Goal: Information Seeking & Learning: Compare options

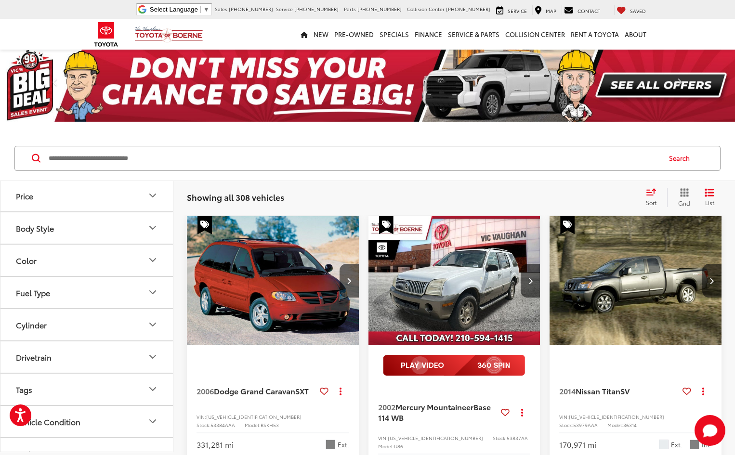
scroll to position [144, 0]
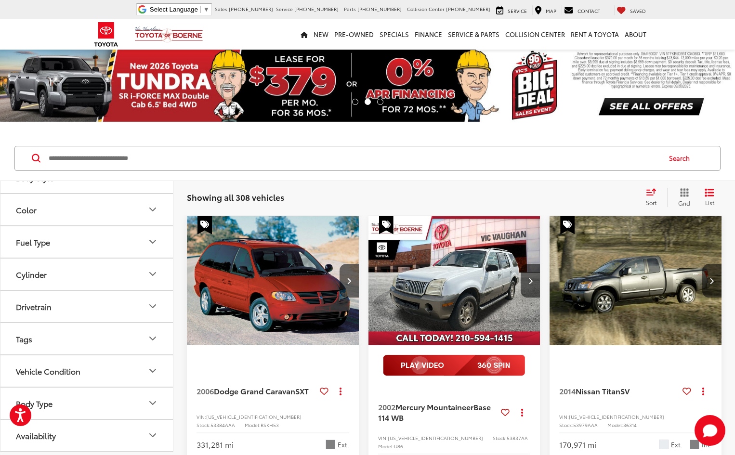
click at [67, 403] on button "Body Type" at bounding box center [86, 403] width 173 height 31
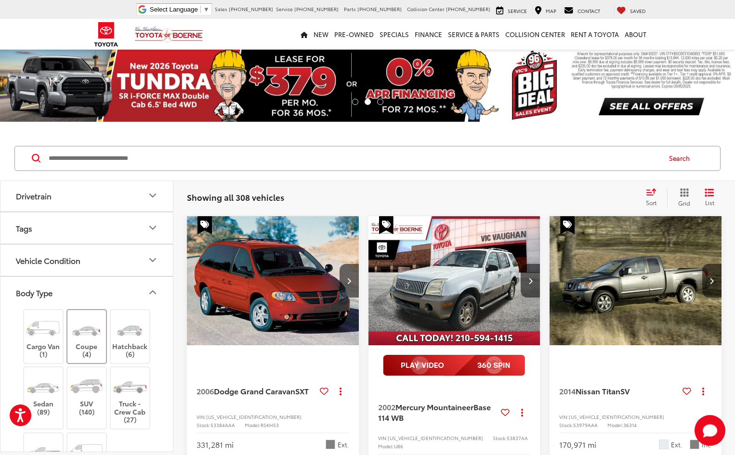
scroll to position [293, 0]
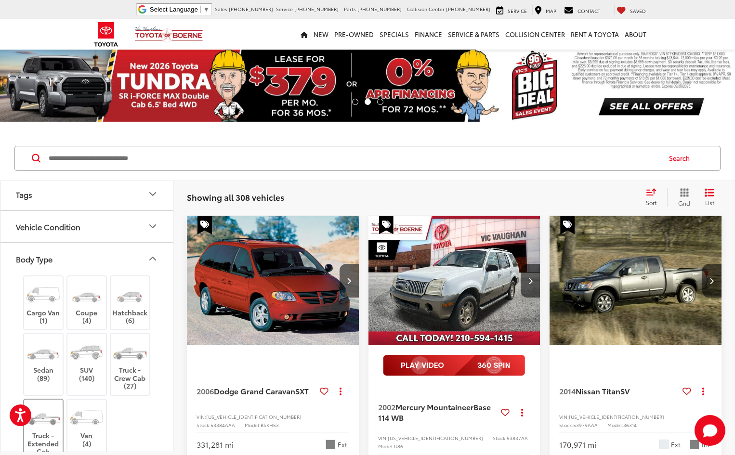
click at [56, 414] on img at bounding box center [43, 418] width 36 height 27
click at [129, 367] on label "Truck - Crew Cab (27)" at bounding box center [130, 365] width 39 height 52
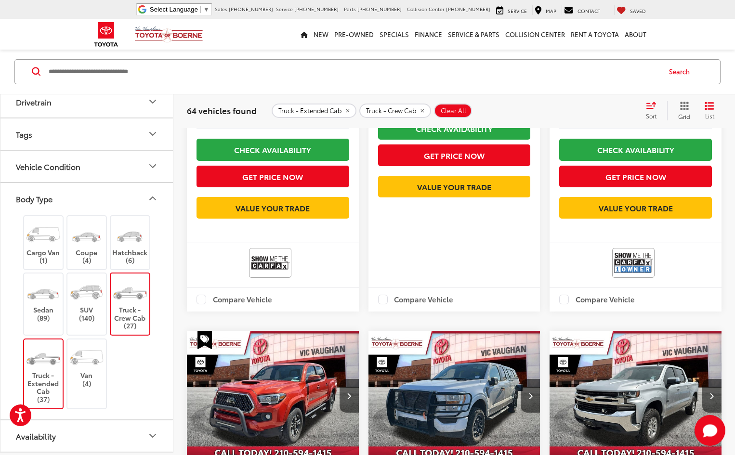
scroll to position [1156, 0]
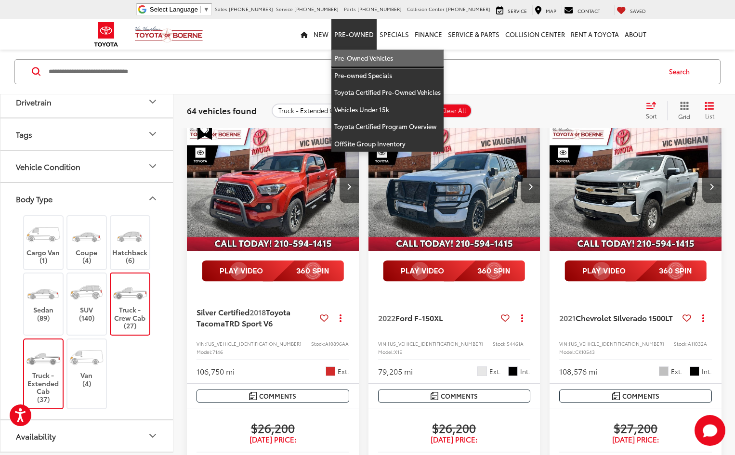
click at [366, 52] on link "Pre-Owned Vehicles" at bounding box center [387, 58] width 112 height 17
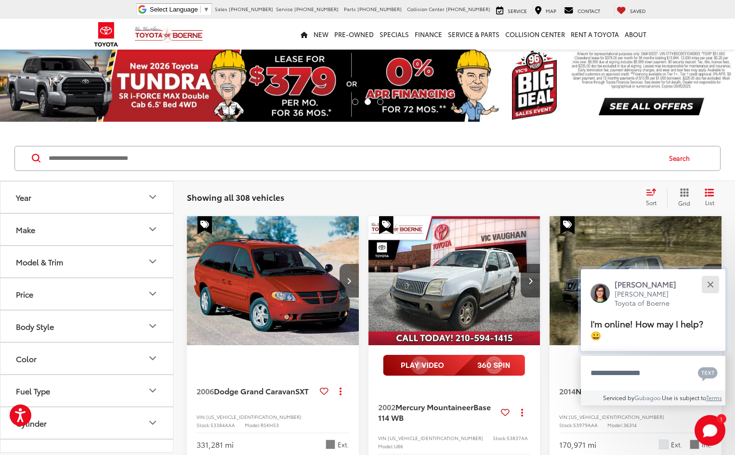
click at [714, 279] on button "Close" at bounding box center [710, 284] width 21 height 21
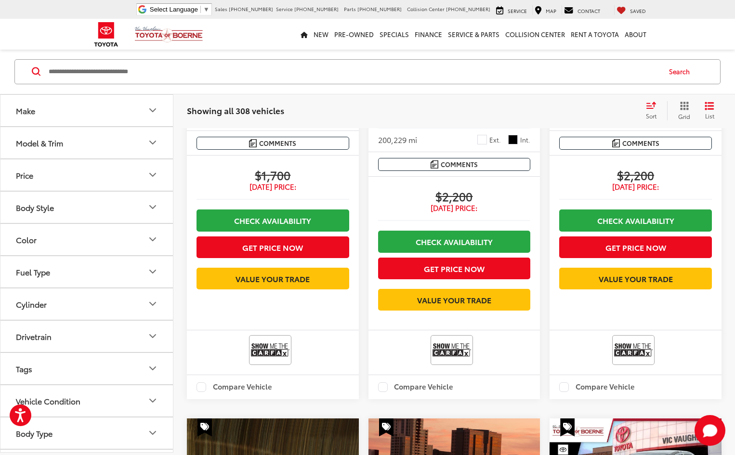
scroll to position [61, 0]
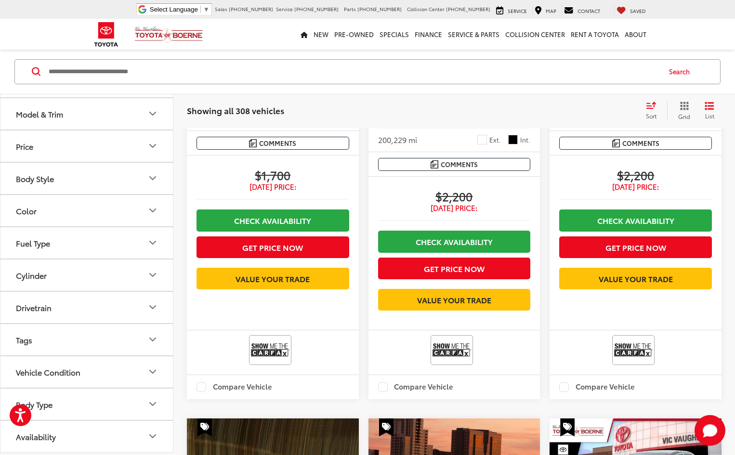
click at [75, 408] on button "Body Type" at bounding box center [86, 403] width 173 height 31
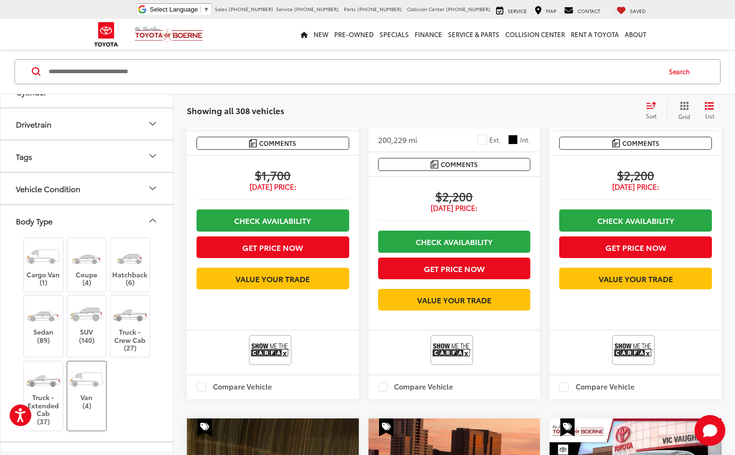
scroll to position [266, 0]
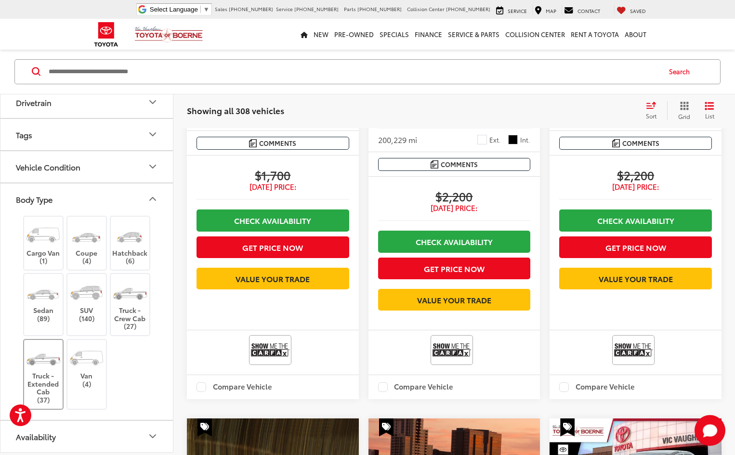
click at [47, 375] on label "Truck - Extended Cab (37)" at bounding box center [43, 373] width 39 height 59
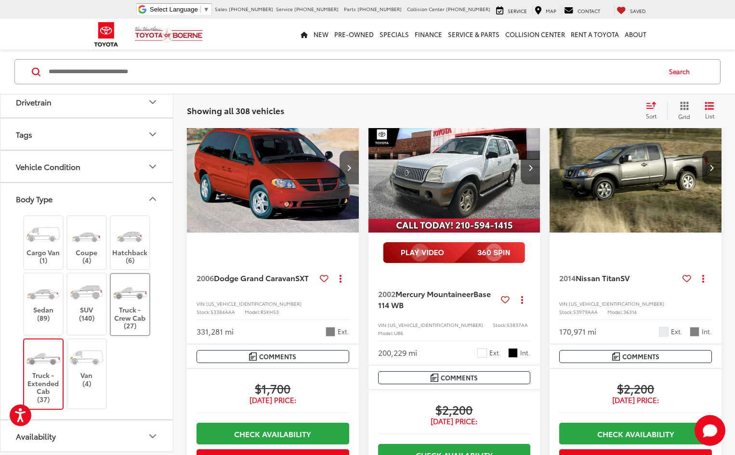
click at [130, 297] on img at bounding box center [130, 292] width 36 height 27
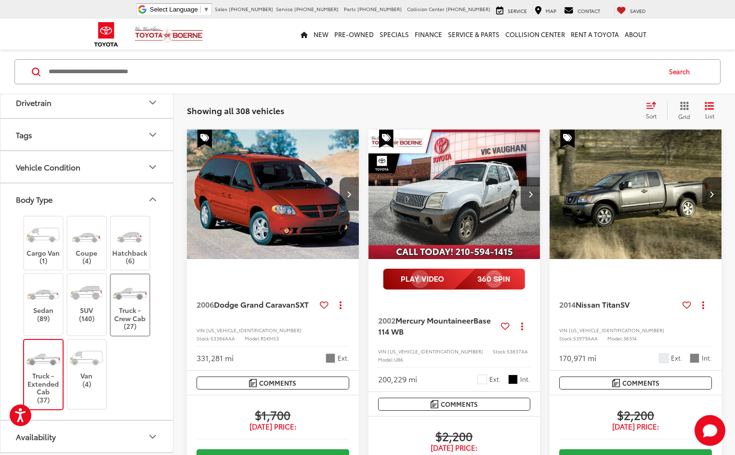
scroll to position [87, 0]
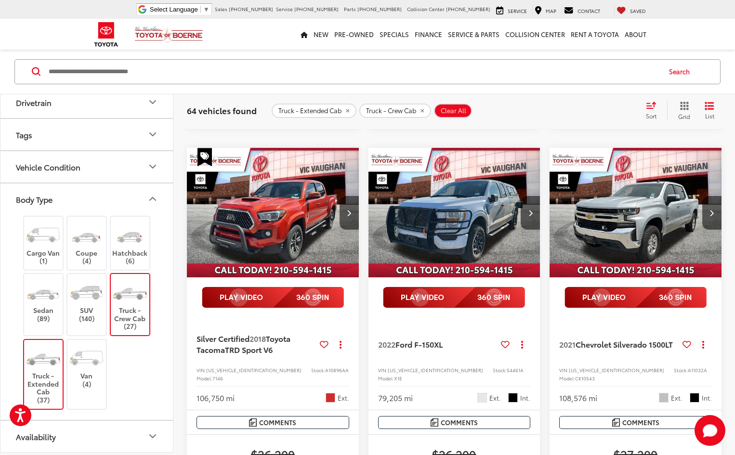
scroll to position [1156, 0]
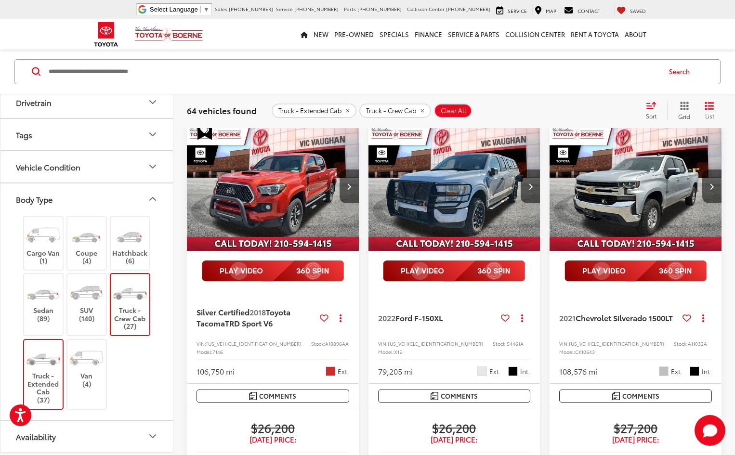
click at [196, 71] on input "Search by Make, Model, or Keyword" at bounding box center [354, 71] width 612 height 23
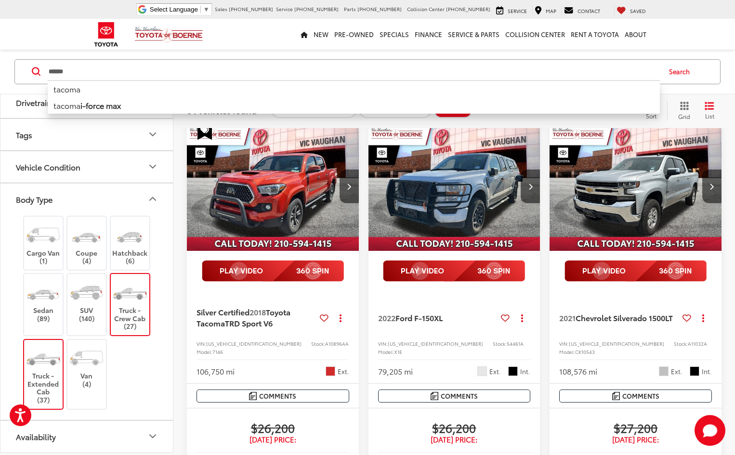
type input "******"
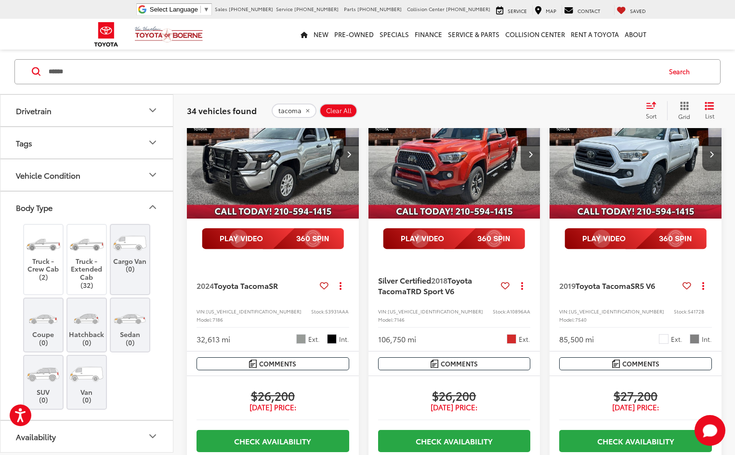
scroll to position [266, 0]
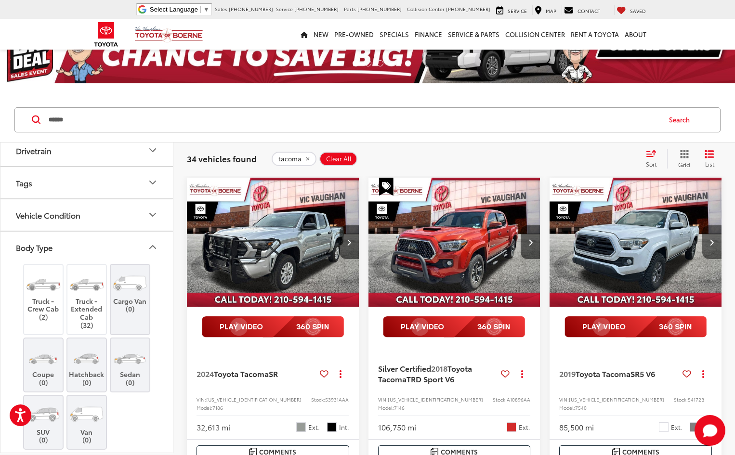
click at [707, 243] on button "Next image" at bounding box center [711, 242] width 19 height 34
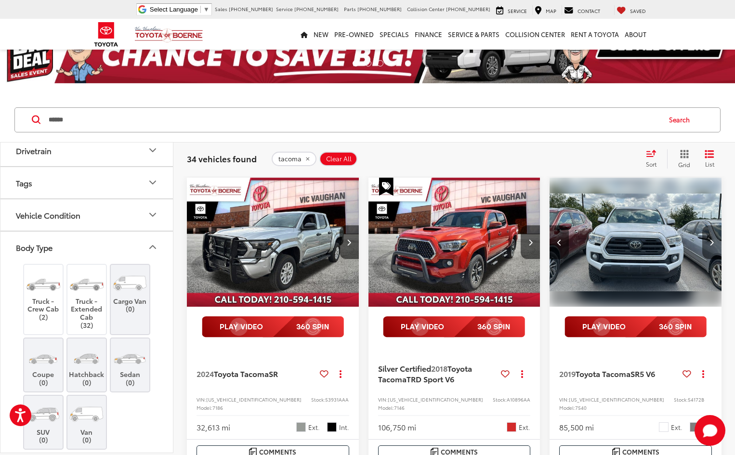
click at [707, 243] on button "Next image" at bounding box center [711, 242] width 19 height 34
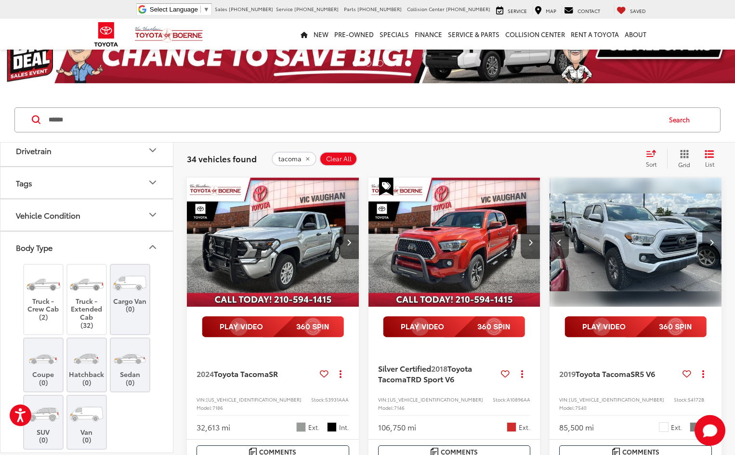
scroll to position [0, 346]
click at [707, 243] on button "Next image" at bounding box center [711, 242] width 19 height 34
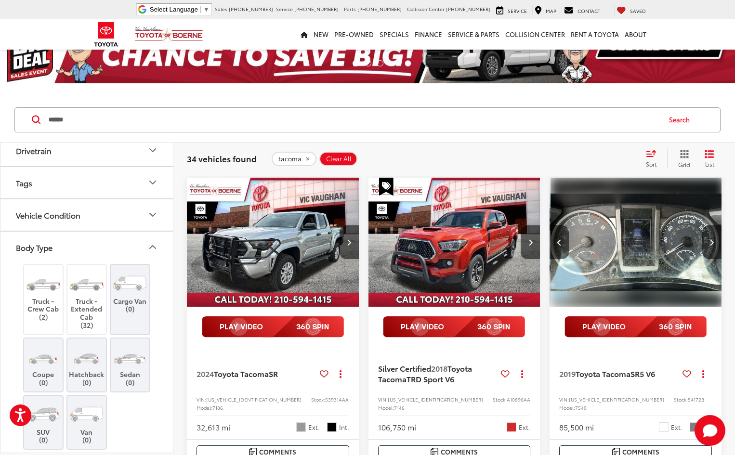
scroll to position [0, 520]
click at [710, 240] on icon "Next image" at bounding box center [711, 242] width 4 height 7
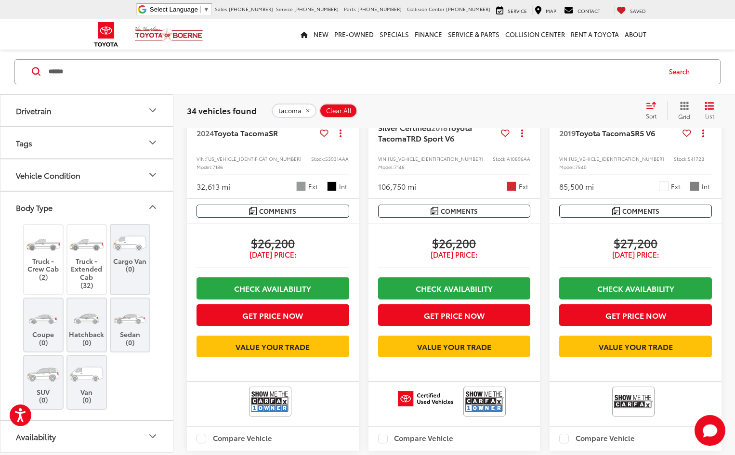
scroll to position [87, 0]
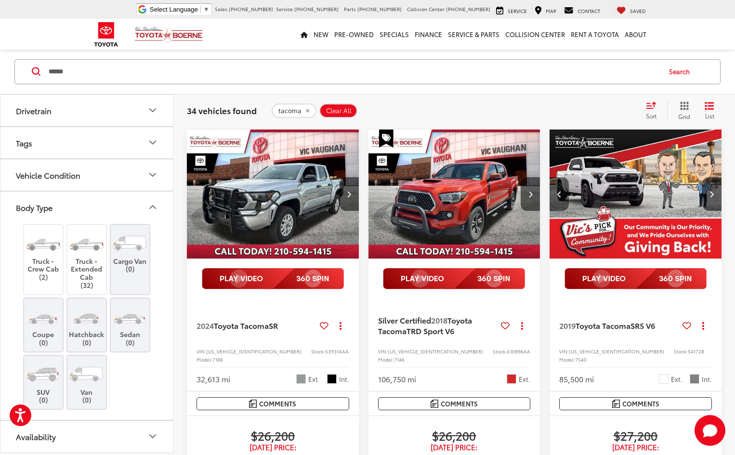
click at [559, 197] on button "Previous image" at bounding box center [558, 194] width 19 height 34
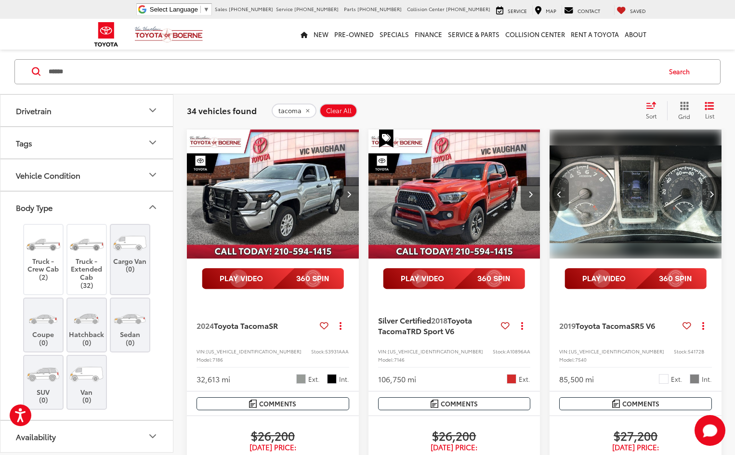
click at [558, 198] on button "Previous image" at bounding box center [558, 194] width 19 height 34
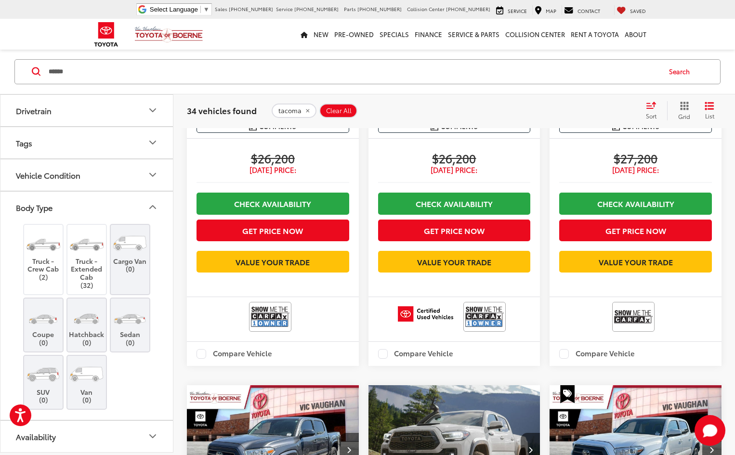
scroll to position [376, 0]
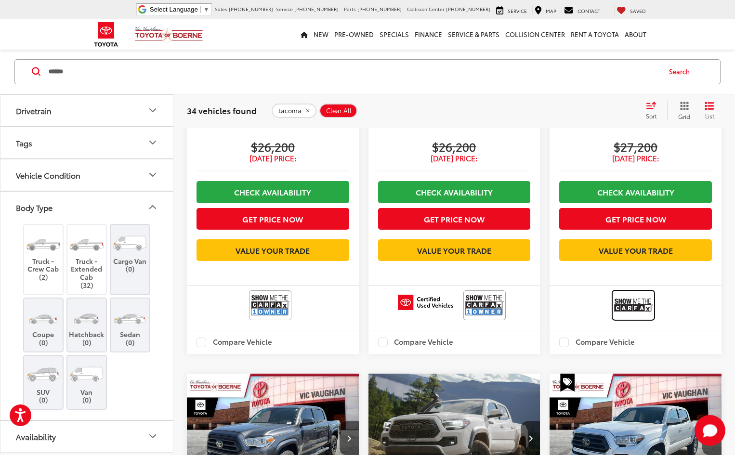
click at [633, 318] on img at bounding box center [633, 305] width 39 height 26
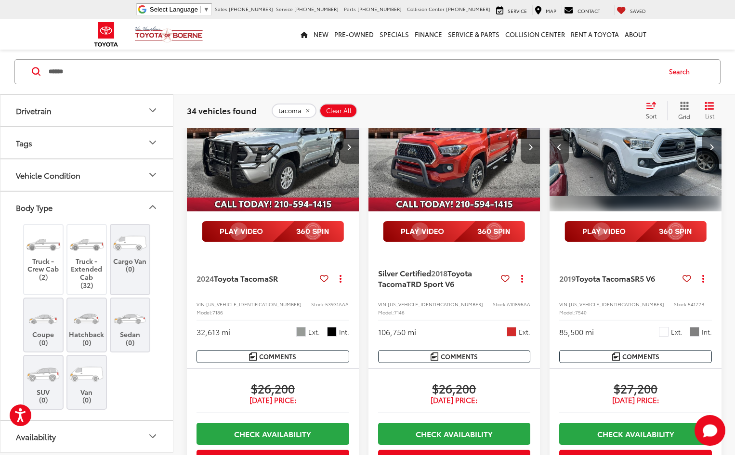
scroll to position [144, 0]
